Goal: Find specific page/section: Find specific page/section

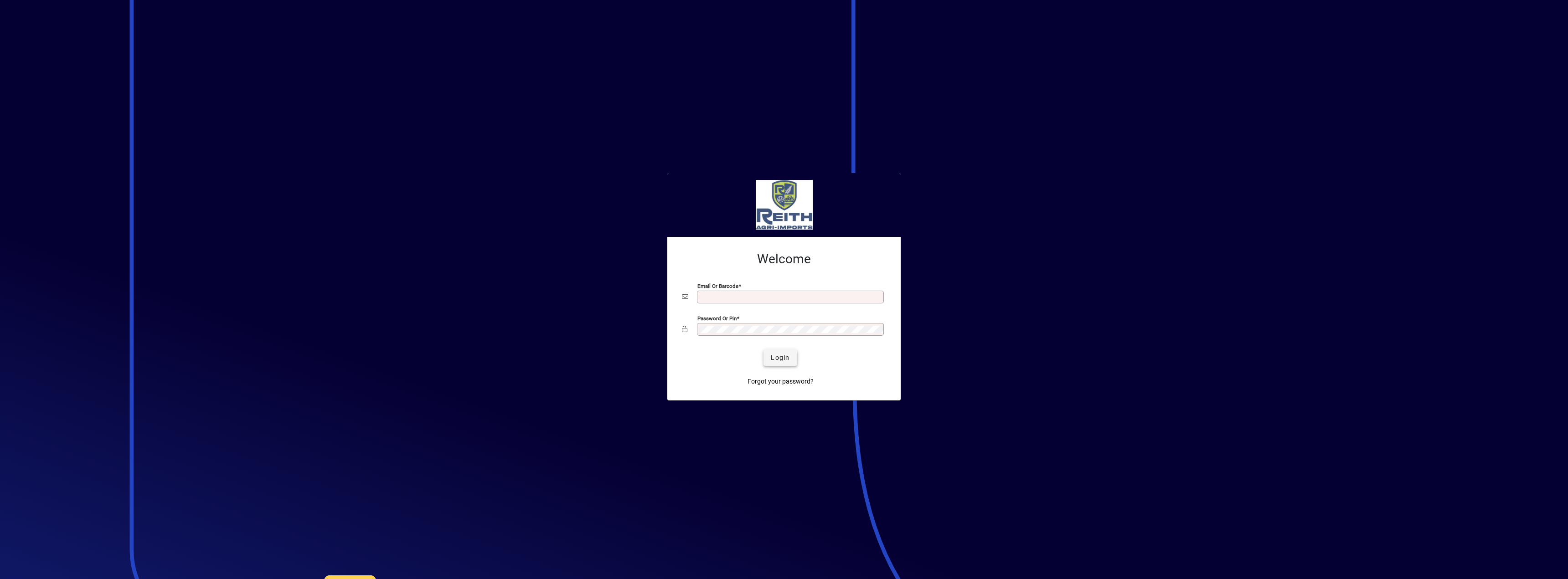
type input "**********"
click at [774, 356] on span "Login" at bounding box center [780, 358] width 19 height 10
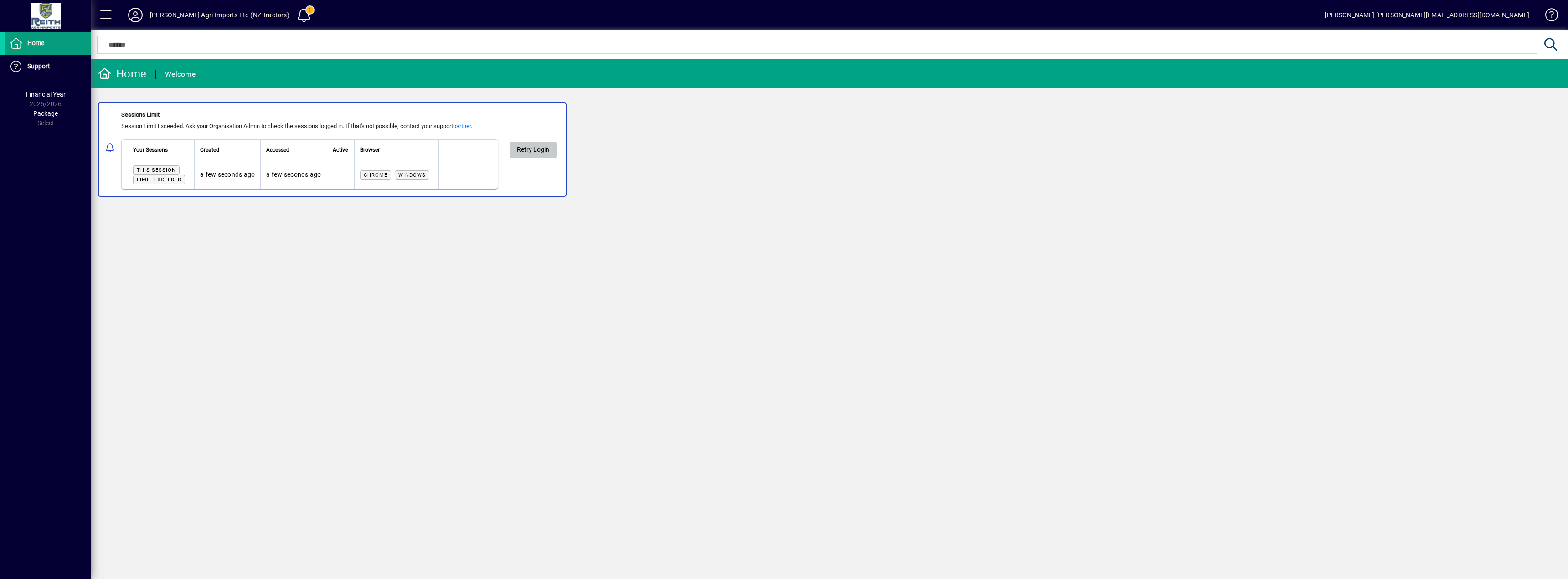
click at [554, 153] on span at bounding box center [533, 150] width 47 height 22
drag, startPoint x: 0, startPoint y: 0, endPoint x: 554, endPoint y: 153, distance: 574.7
click at [554, 153] on span at bounding box center [533, 150] width 47 height 22
click at [579, 143] on span "Retry Login" at bounding box center [572, 150] width 32 height 15
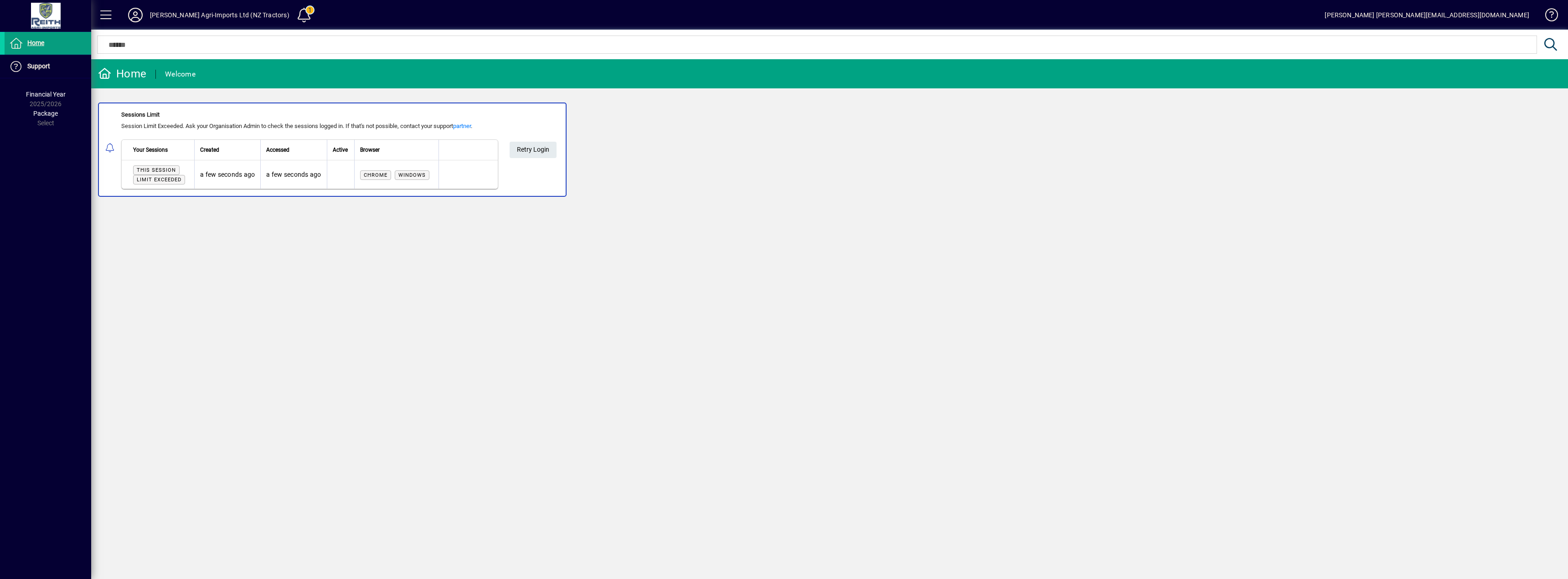
click at [579, 143] on app-alert-notification-menu-item "Sessions Limit Session Limit Exceeded. Ask your Organisation Admin to check the…" at bounding box center [830, 149] width 1477 height 94
click at [578, 158] on app-alert-notification-menu-item "Sessions Limit Session Limit Exceeded. Ask your Organisation Admin to check the…" at bounding box center [830, 149] width 1477 height 94
click at [540, 148] on span "Retry Login" at bounding box center [533, 150] width 32 height 15
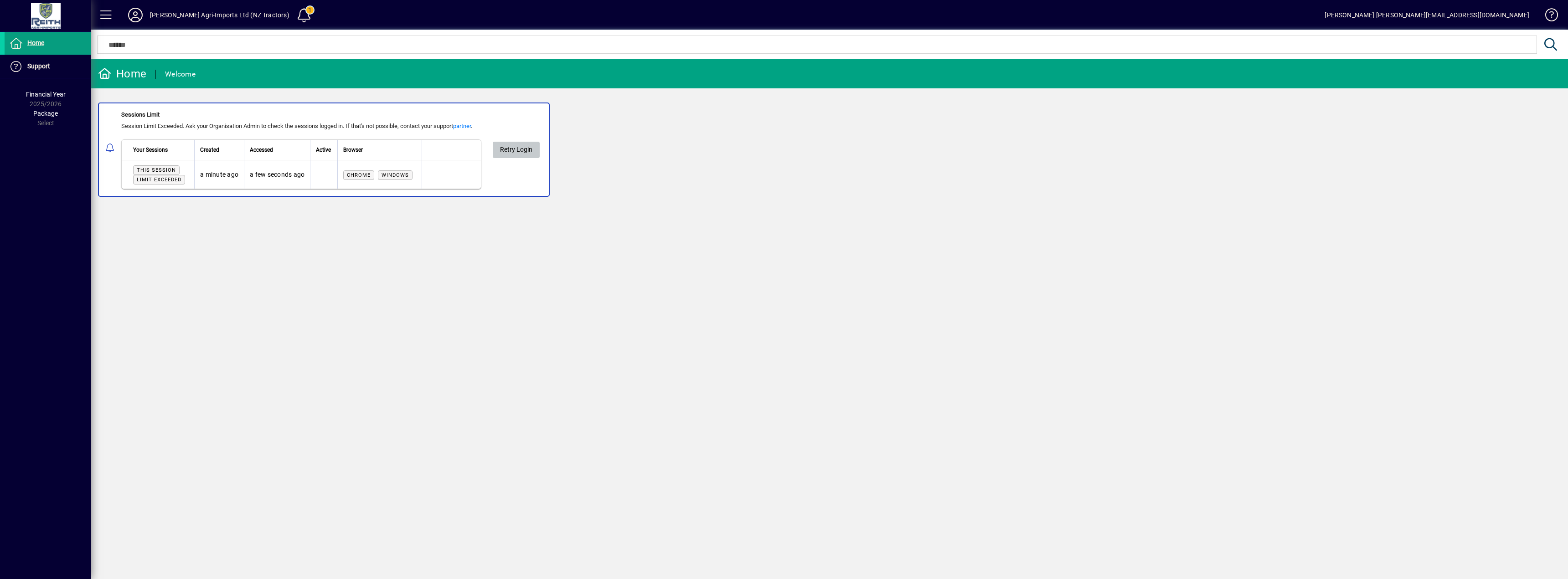
drag, startPoint x: 0, startPoint y: 0, endPoint x: 540, endPoint y: 148, distance: 559.9
click at [540, 148] on span at bounding box center [516, 150] width 47 height 22
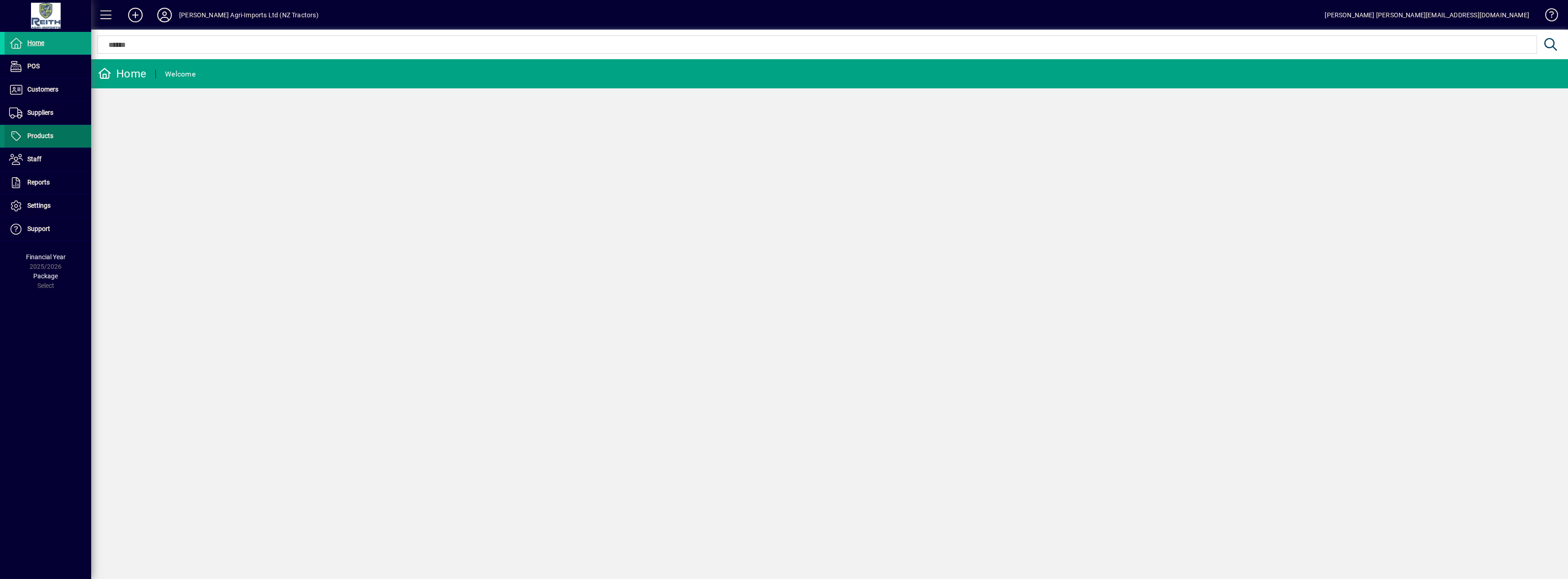
click at [50, 130] on span at bounding box center [47, 136] width 86 height 22
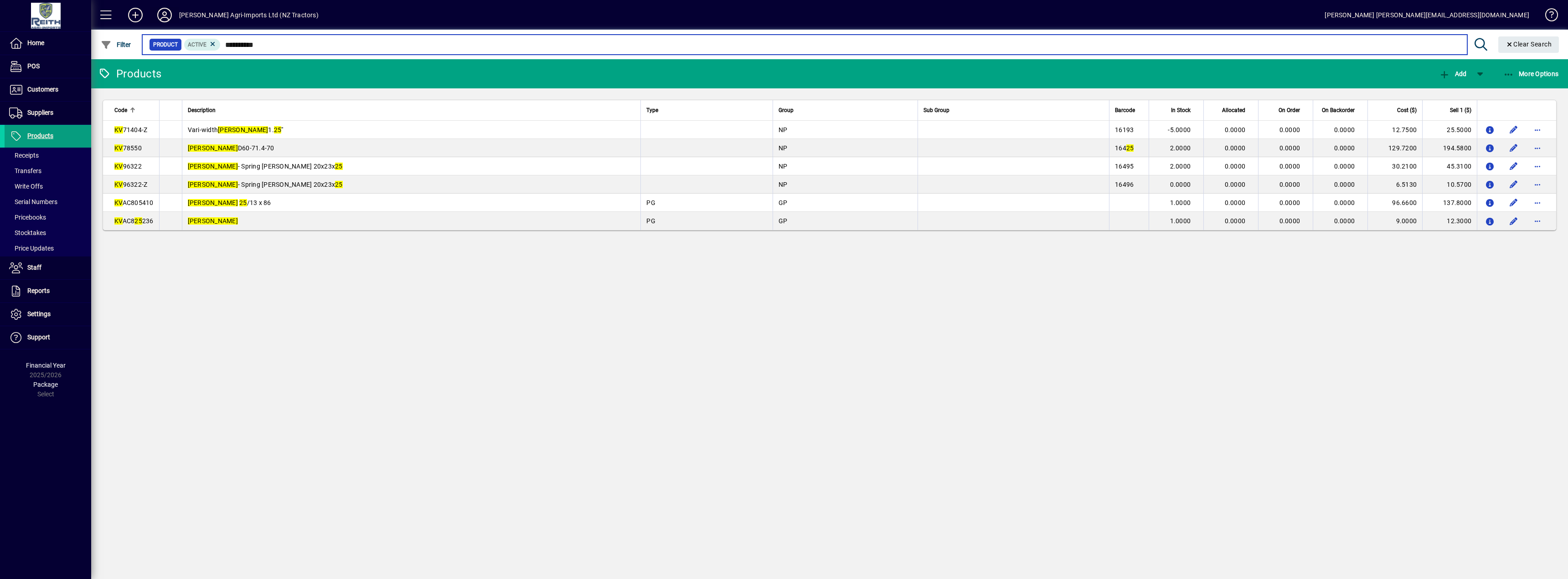
type input "**********"
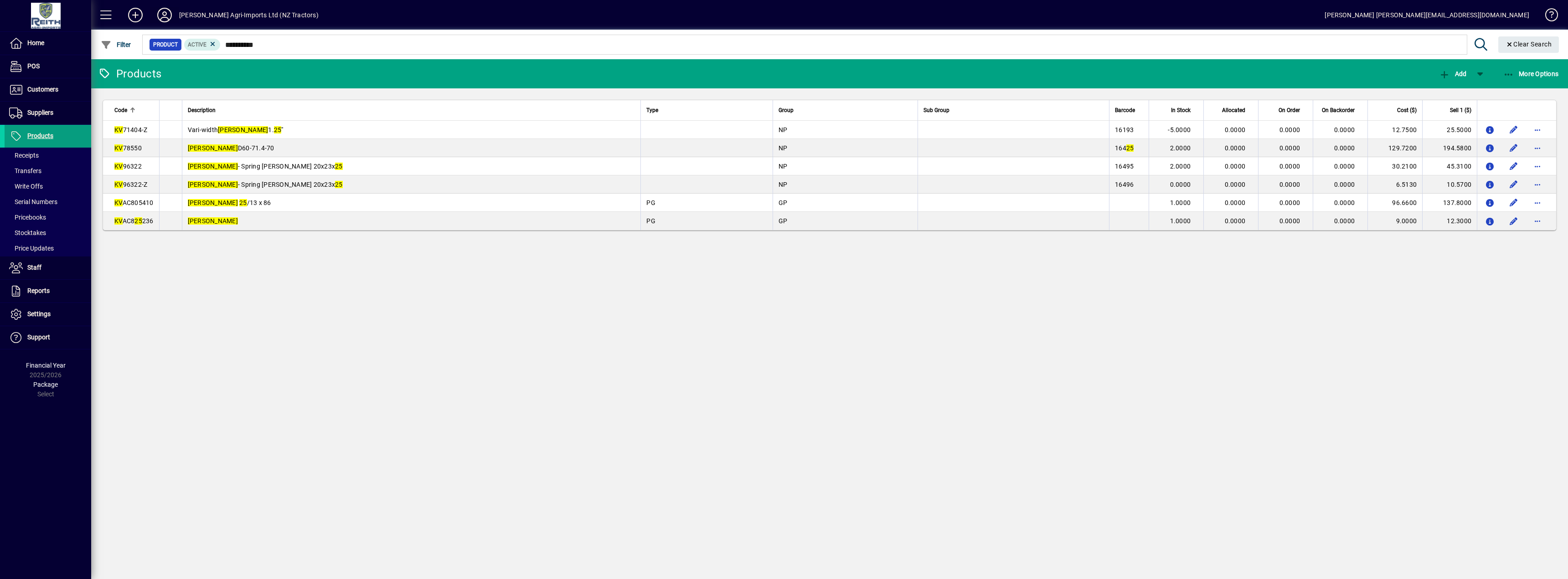
click at [163, 15] on icon at bounding box center [164, 15] width 18 height 15
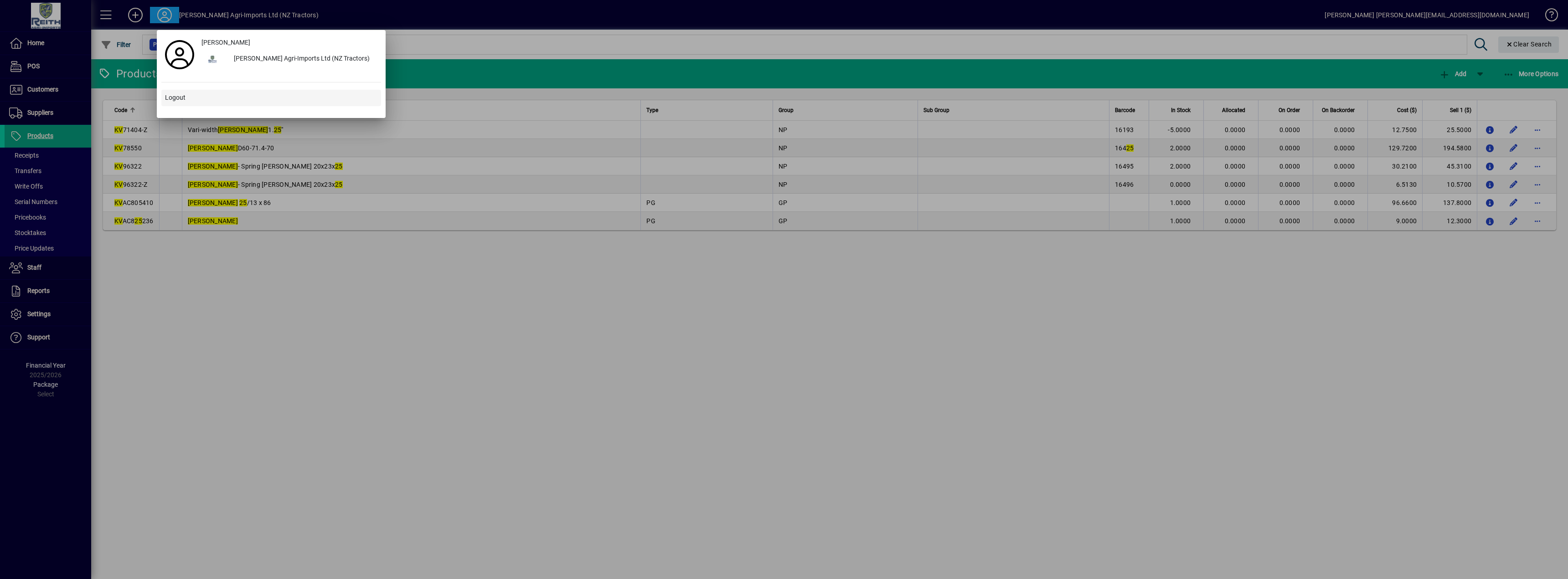
click at [192, 102] on span at bounding box center [271, 98] width 220 height 22
